Goal: Check status: Check status

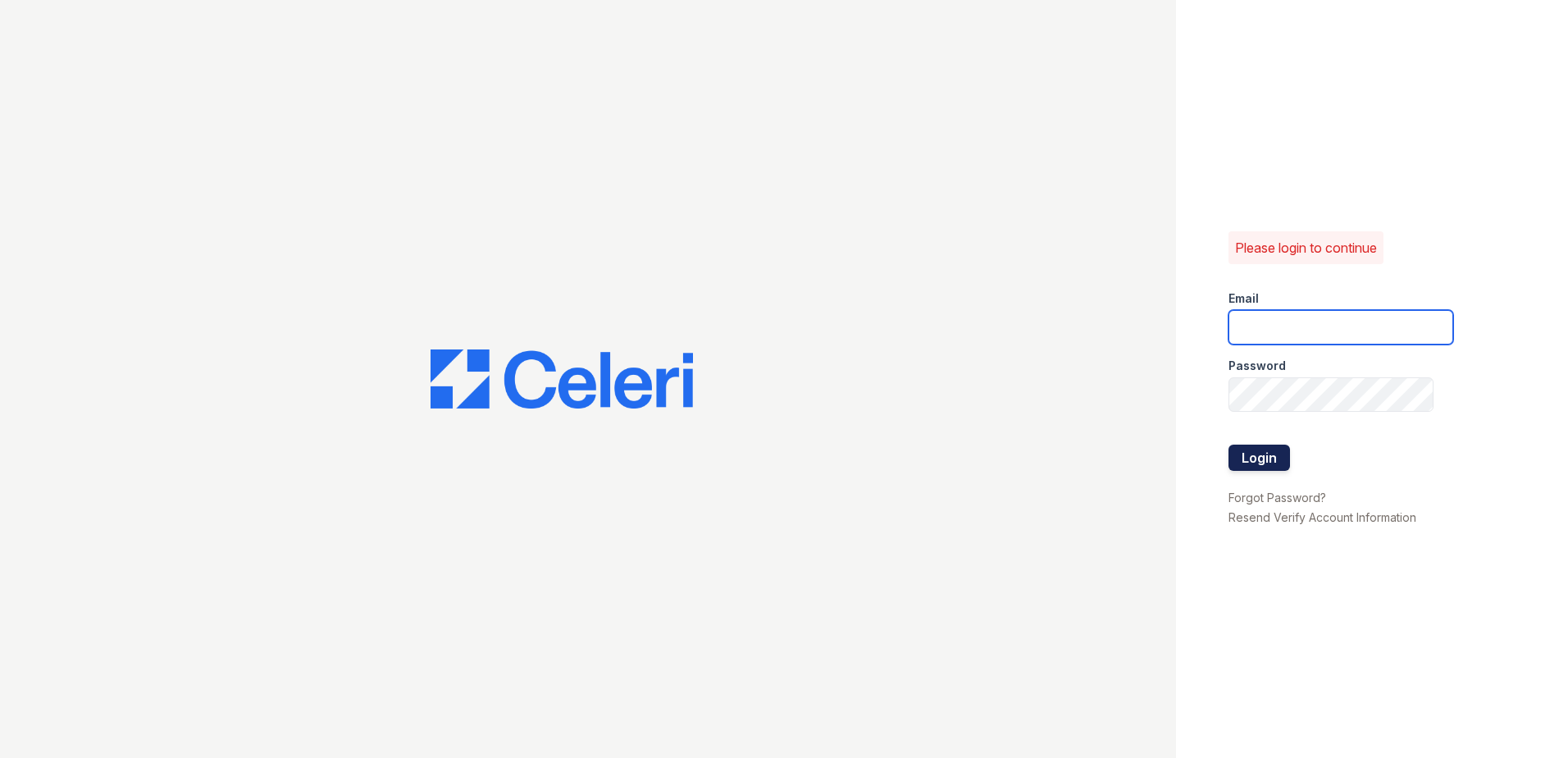
type input "arrivewestend@trinity-pm.com"
click at [1255, 453] on button "Login" at bounding box center [1259, 457] width 62 height 26
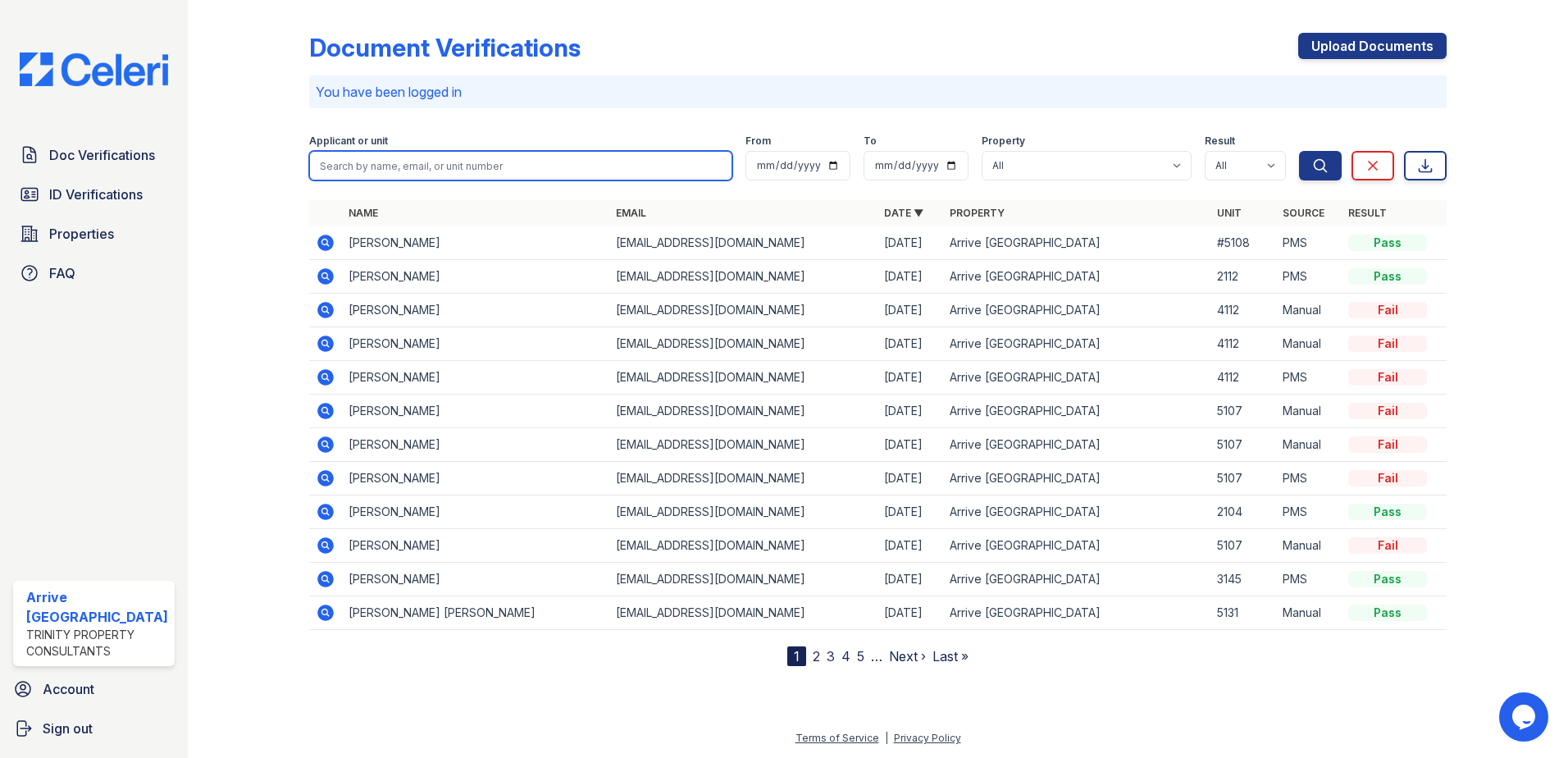
click at [416, 156] on input "search" at bounding box center [521, 166] width 424 height 29
type input "[PERSON_NAME]"
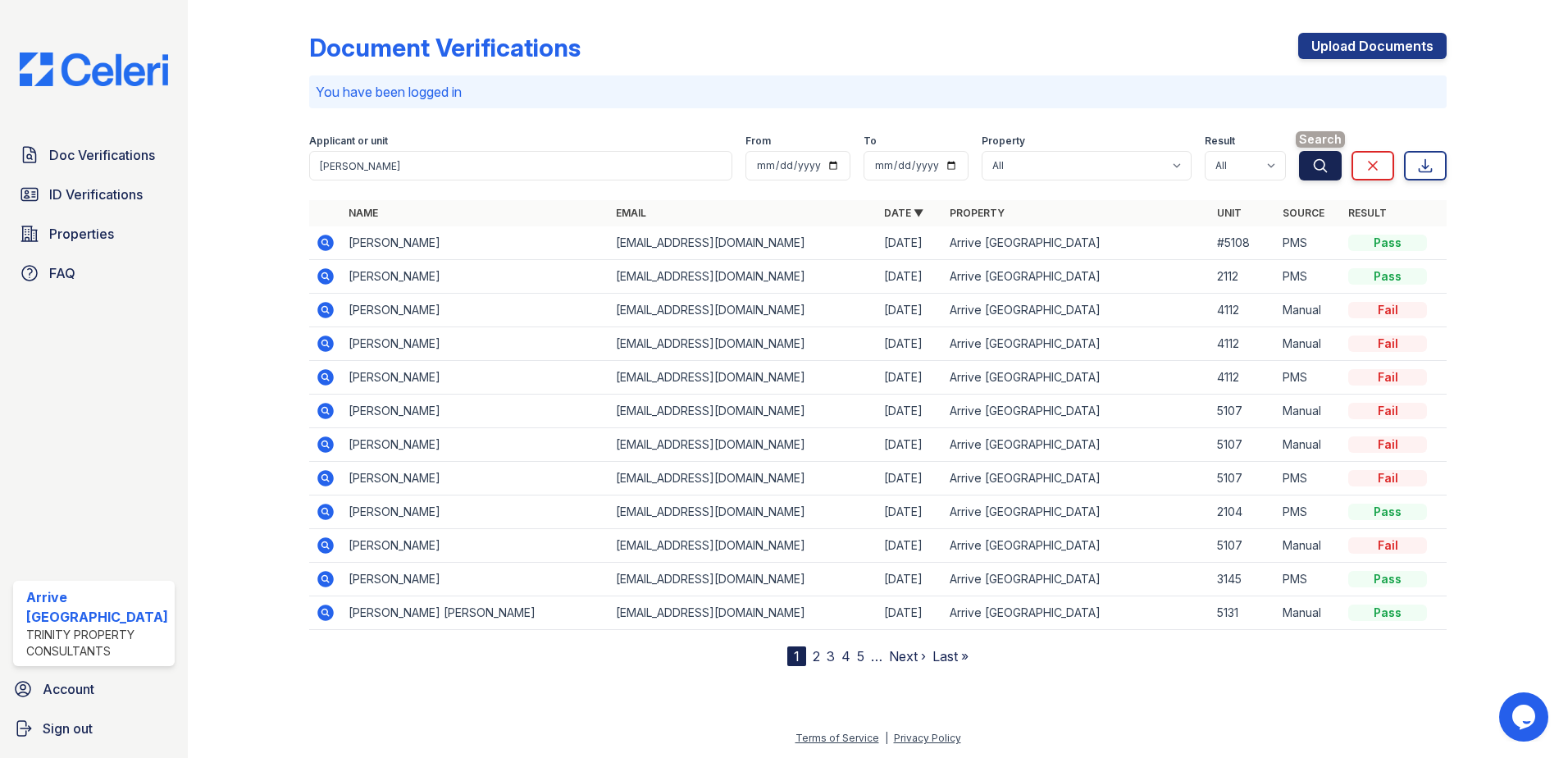
click at [1319, 158] on icon "submit" at bounding box center [1319, 166] width 16 height 16
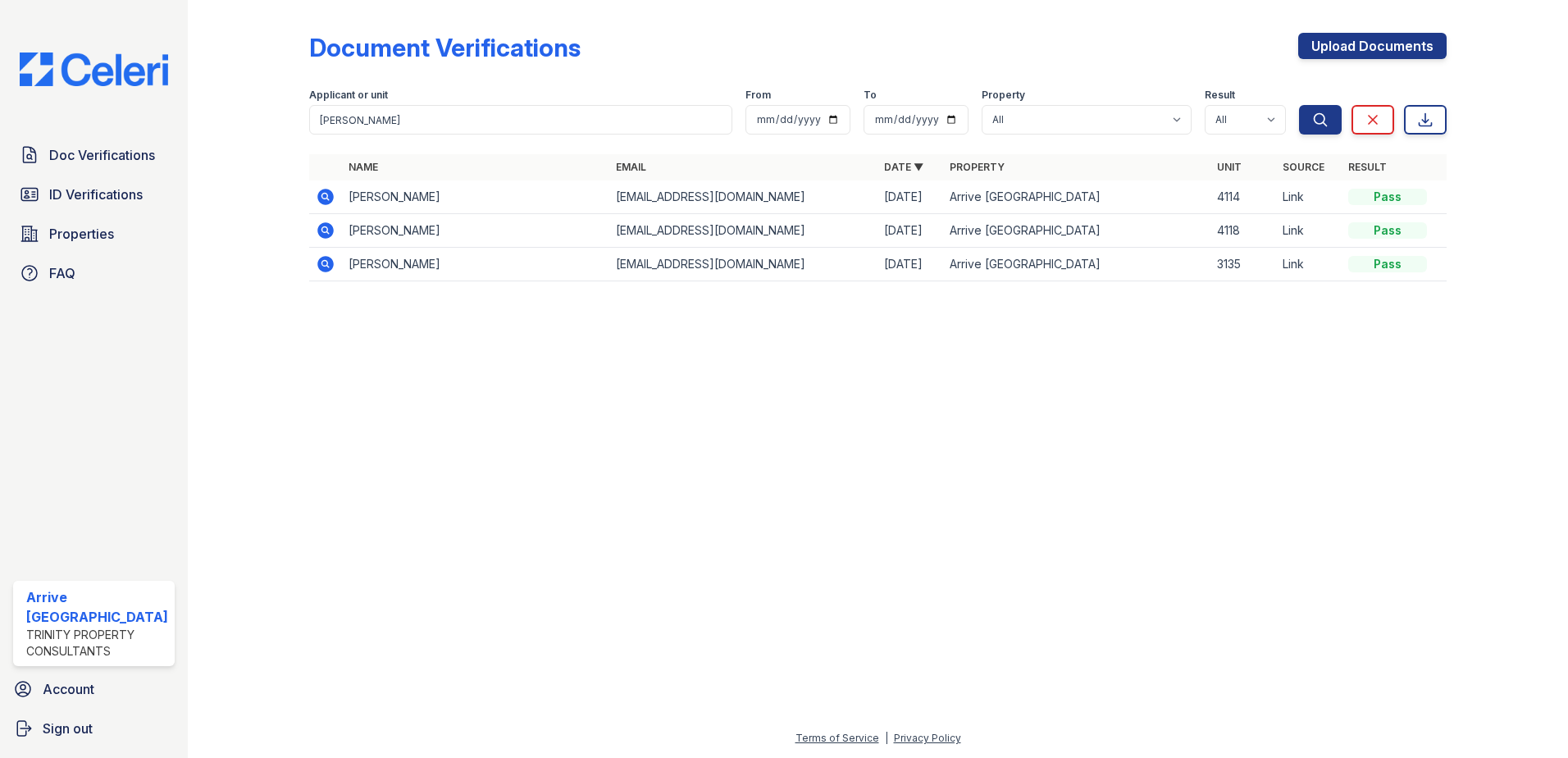
click at [373, 198] on td "[PERSON_NAME]" at bounding box center [475, 197] width 268 height 34
click at [1381, 196] on div "Pass" at bounding box center [1387, 197] width 78 height 16
click at [328, 202] on icon at bounding box center [325, 197] width 16 height 16
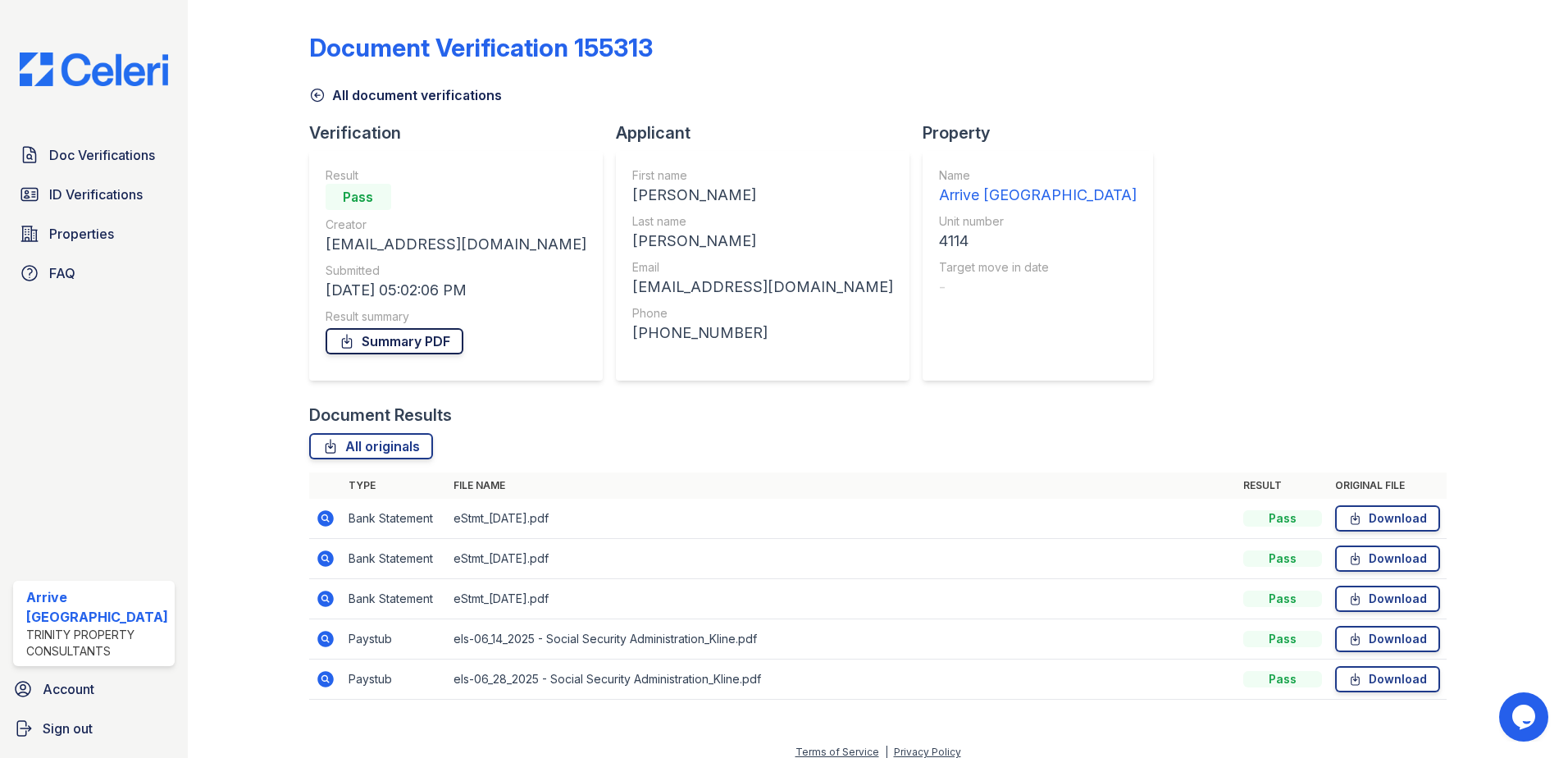
click at [377, 344] on link "Summary PDF" at bounding box center [394, 341] width 137 height 26
click at [92, 196] on span "ID Verifications" at bounding box center [96, 195] width 94 height 19
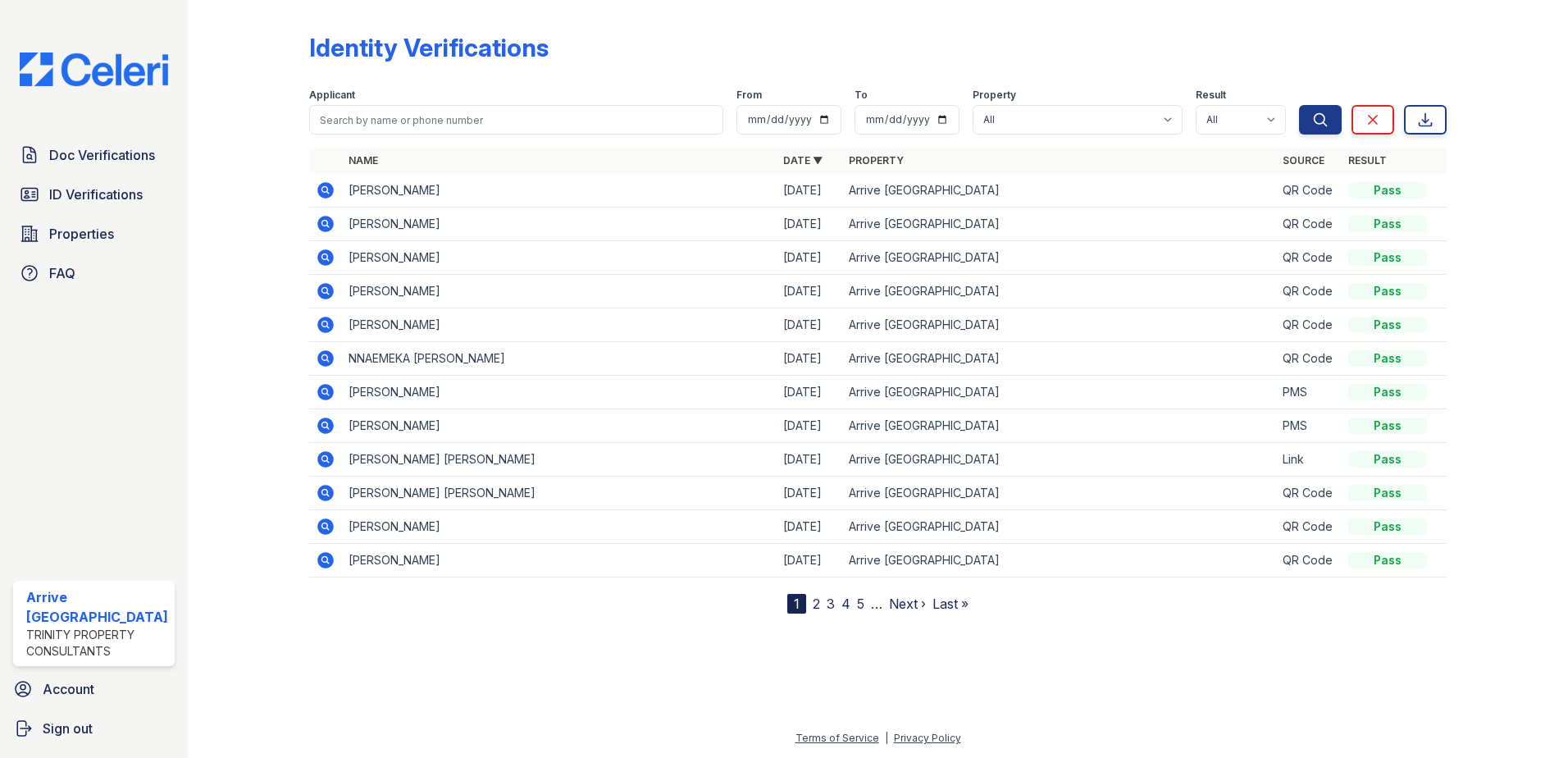
click at [330, 189] on icon at bounding box center [325, 190] width 16 height 16
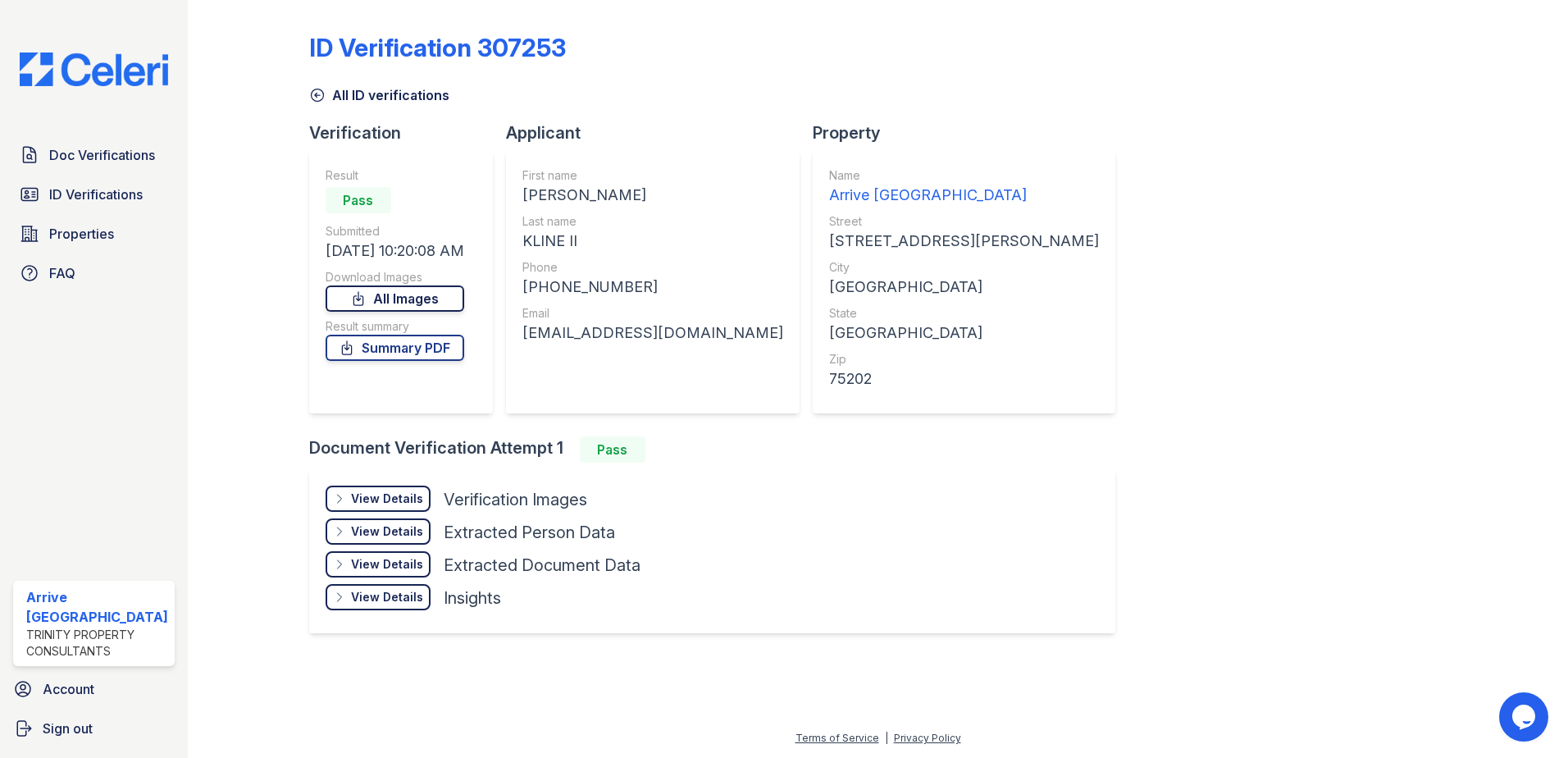
click at [381, 307] on link "All Images" at bounding box center [394, 298] width 138 height 26
